Goal: Check status: Check status

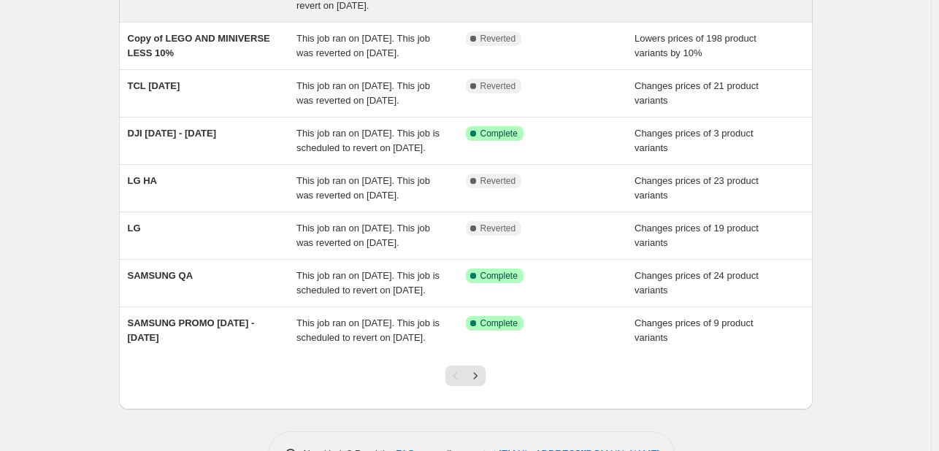
scroll to position [292, 0]
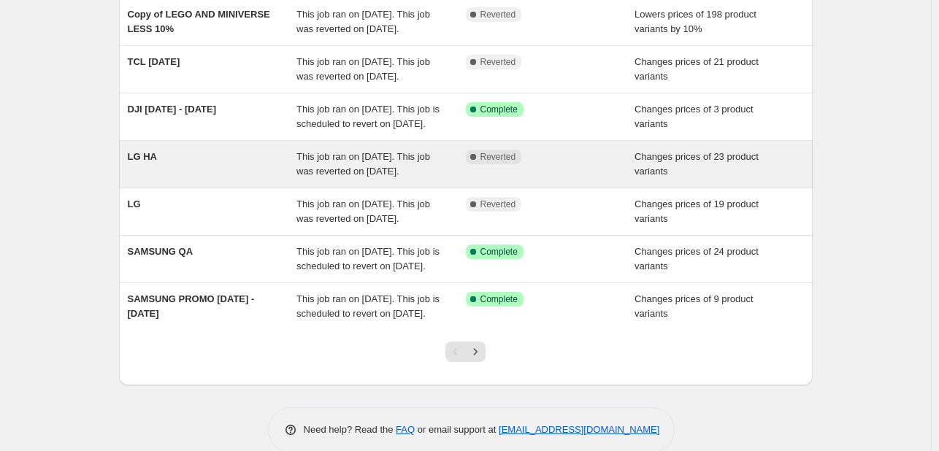
click at [353, 177] on span "This job ran on [DATE]. This job was reverted on [DATE]." at bounding box center [363, 164] width 134 height 26
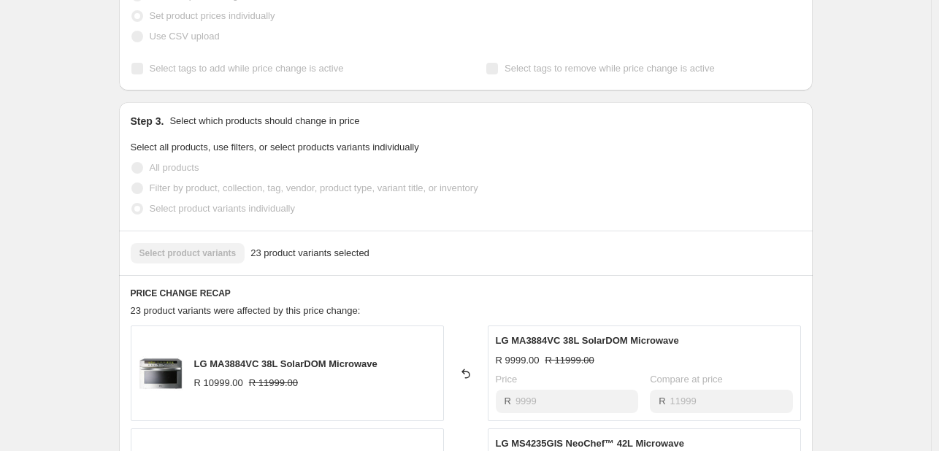
scroll to position [219, 0]
